Goal: Information Seeking & Learning: Learn about a topic

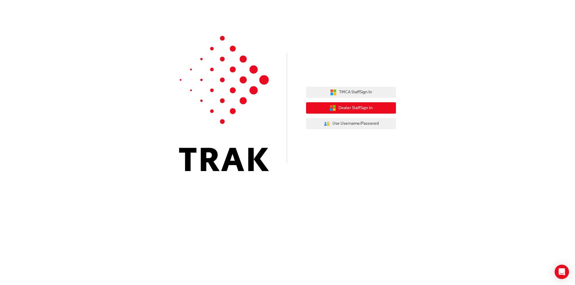
click at [377, 107] on button "Dealer Staff Sign In" at bounding box center [351, 107] width 90 height 11
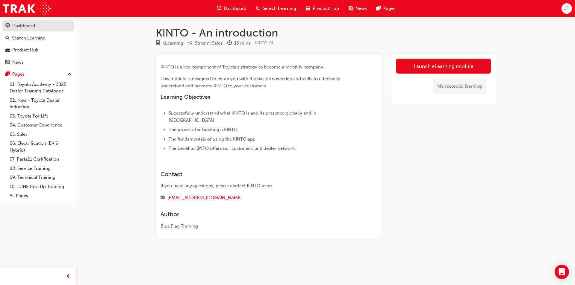
click at [31, 25] on div "Dashboard" at bounding box center [23, 25] width 23 height 7
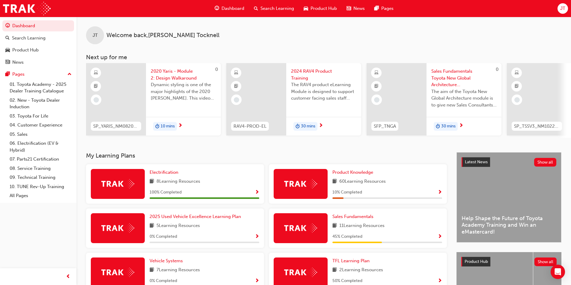
click at [173, 76] on span "2020 Yaris - Module 2: Design Walkaround" at bounding box center [183, 74] width 65 height 13
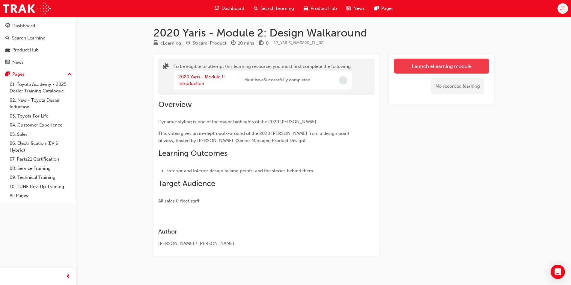
click at [410, 68] on button "Launch eLearning module" at bounding box center [441, 66] width 95 height 15
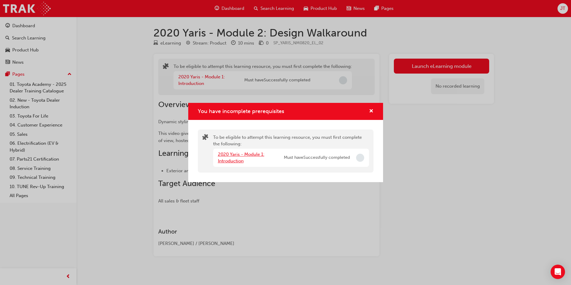
click at [230, 160] on link "2020 Yaris - Module 1: Introduction" at bounding box center [241, 158] width 46 height 12
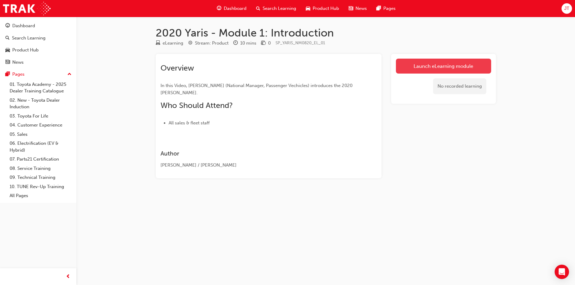
click at [410, 65] on link "Launch eLearning module" at bounding box center [443, 66] width 95 height 15
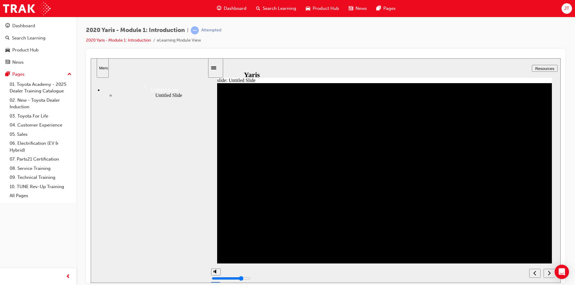
click at [550, 272] on icon "next" at bounding box center [549, 273] width 3 height 5
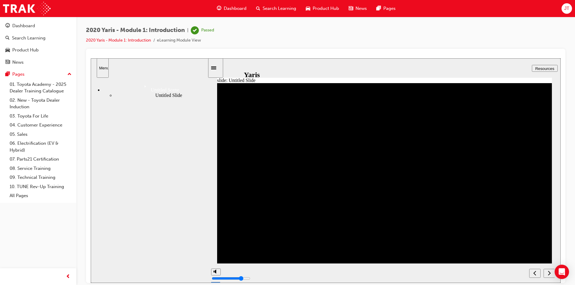
click at [549, 273] on icon "next" at bounding box center [549, 273] width 3 height 5
click at [148, 97] on div "Untitled Slide" at bounding box center [161, 95] width 93 height 5
click at [29, 25] on div "Dashboard" at bounding box center [23, 25] width 23 height 7
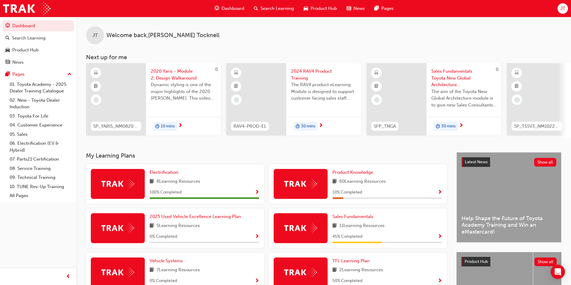
click at [179, 78] on span "2020 Yaris - Module 2: Design Walkaround" at bounding box center [183, 74] width 65 height 13
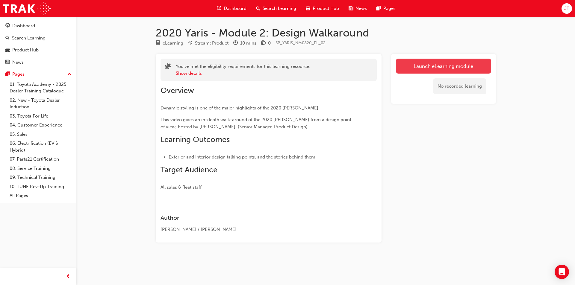
click at [443, 63] on link "Launch eLearning module" at bounding box center [443, 66] width 95 height 15
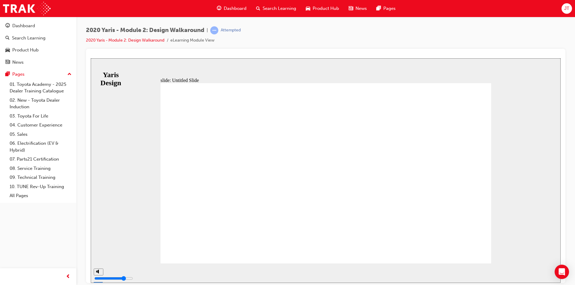
click at [546, 273] on div "NEXT" at bounding box center [543, 274] width 19 height 6
